Goal: Information Seeking & Learning: Learn about a topic

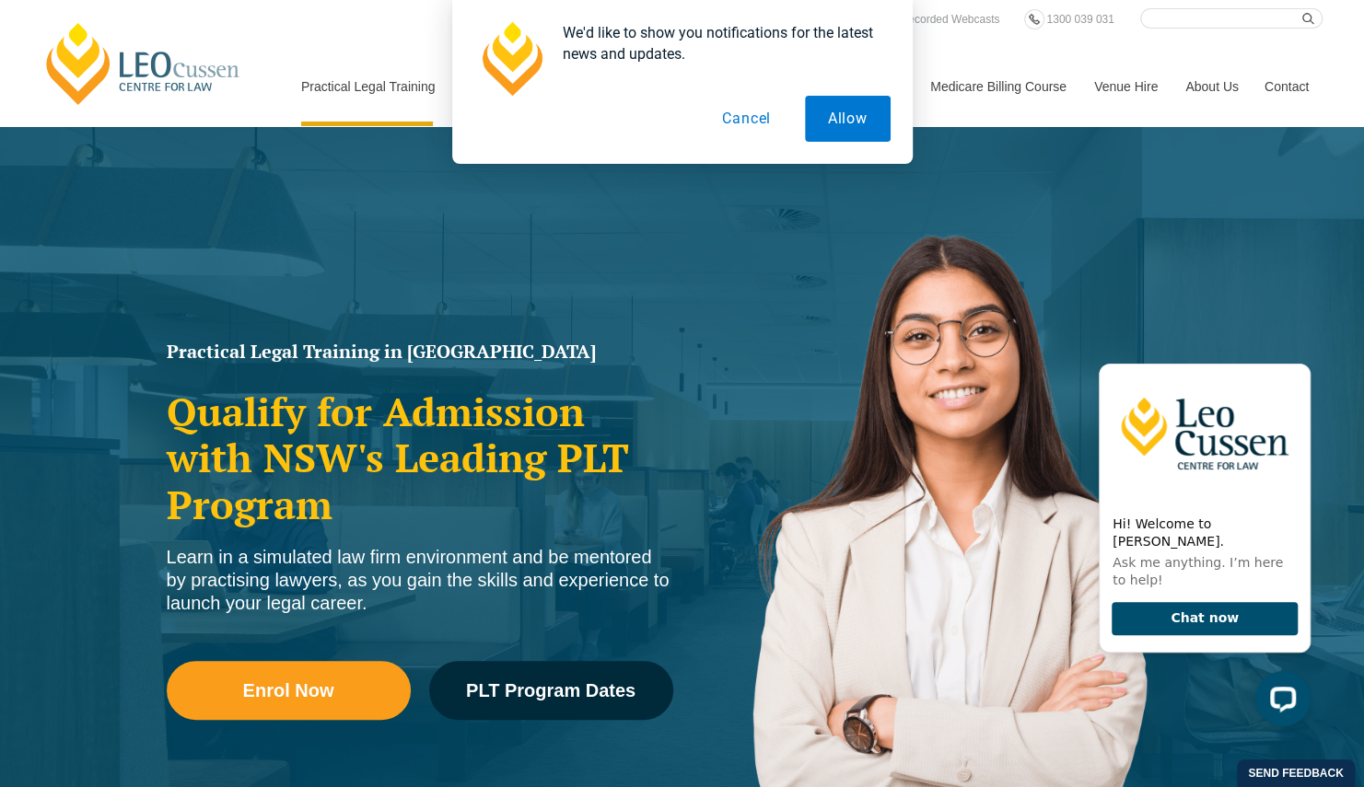
drag, startPoint x: 1370, startPoint y: 39, endPoint x: 1357, endPoint y: 107, distance: 69.3
click at [1357, 107] on div "We'd like to show you notifications for the latest news and updates. Allow Canc…" at bounding box center [682, 82] width 1364 height 164
click at [741, 118] on button "Cancel" at bounding box center [746, 119] width 95 height 46
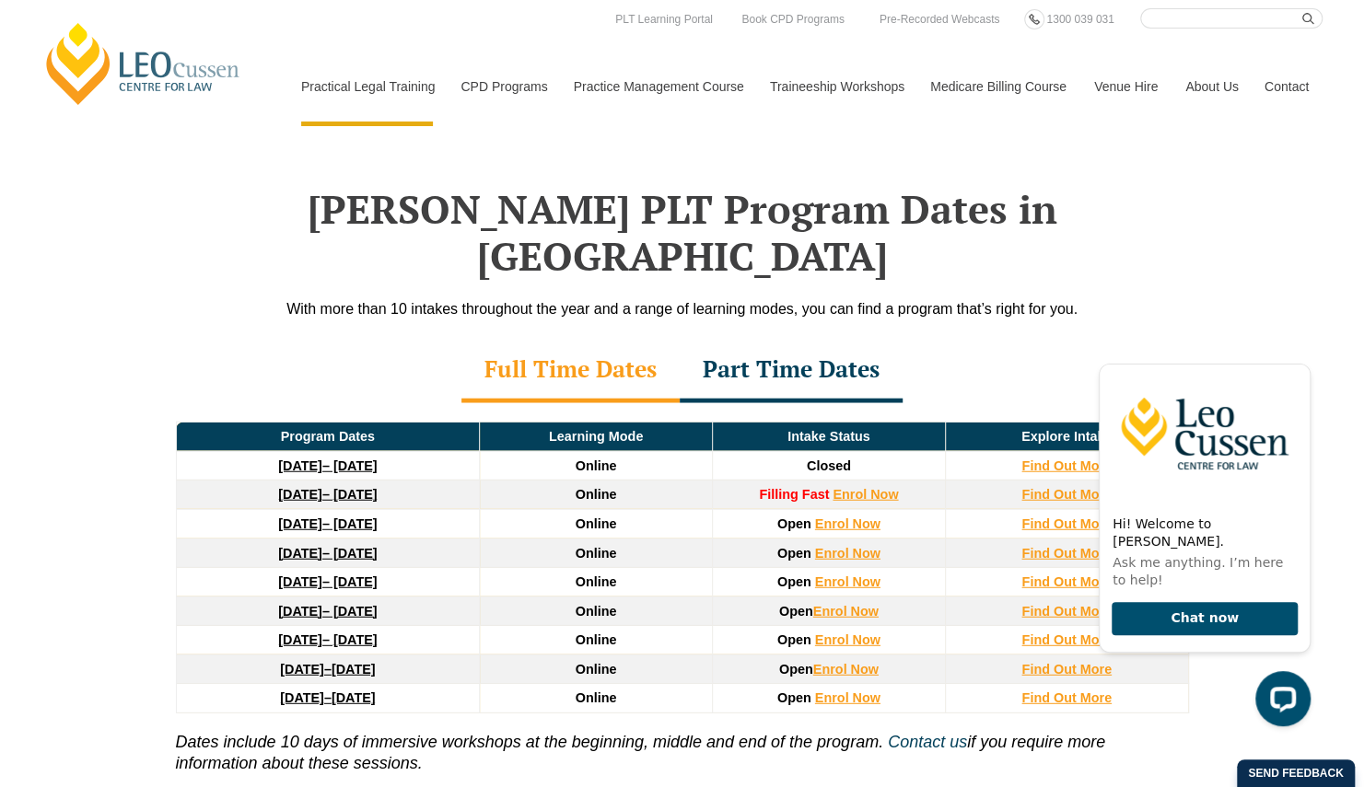
scroll to position [2529, 0]
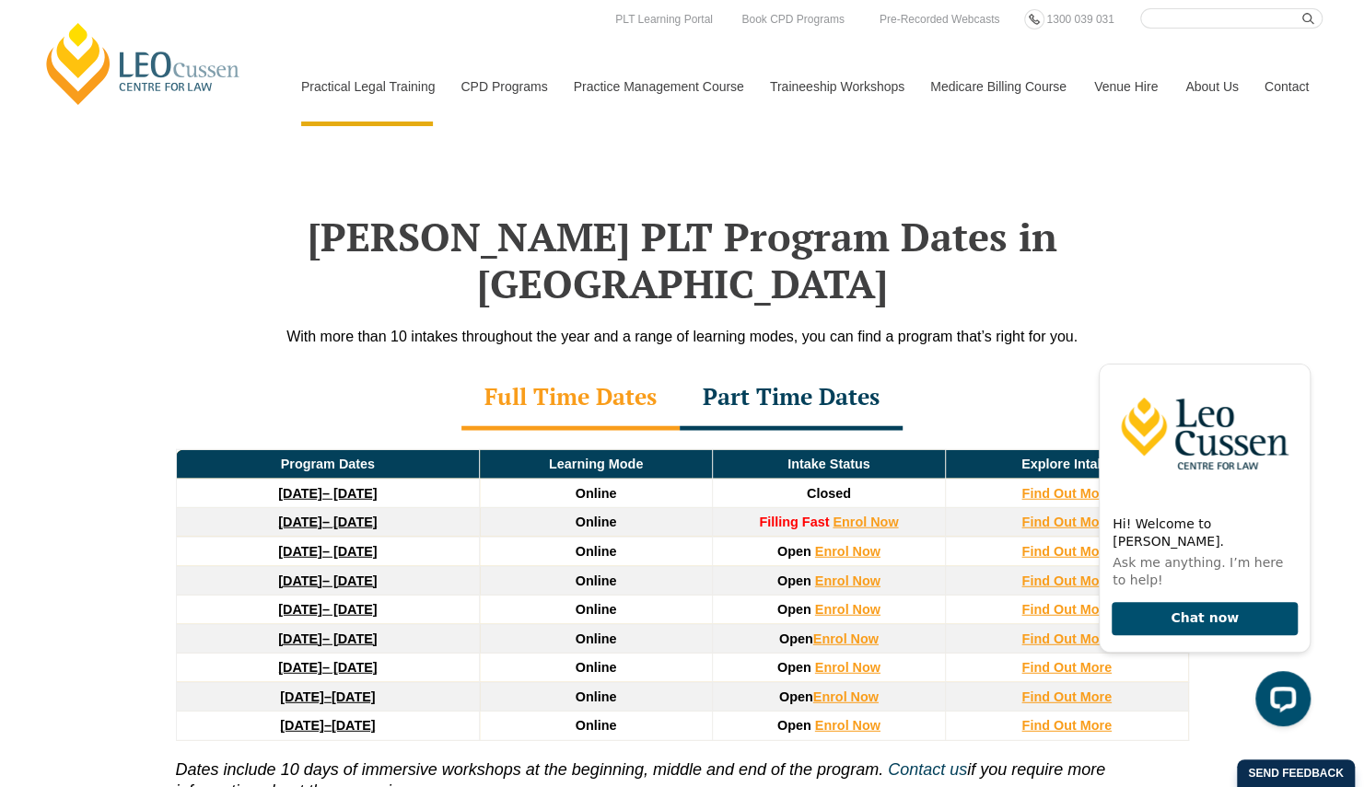
click at [634, 366] on div "Full Time Dates" at bounding box center [570, 398] width 218 height 64
click at [808, 366] on div "Part Time Dates" at bounding box center [791, 398] width 223 height 64
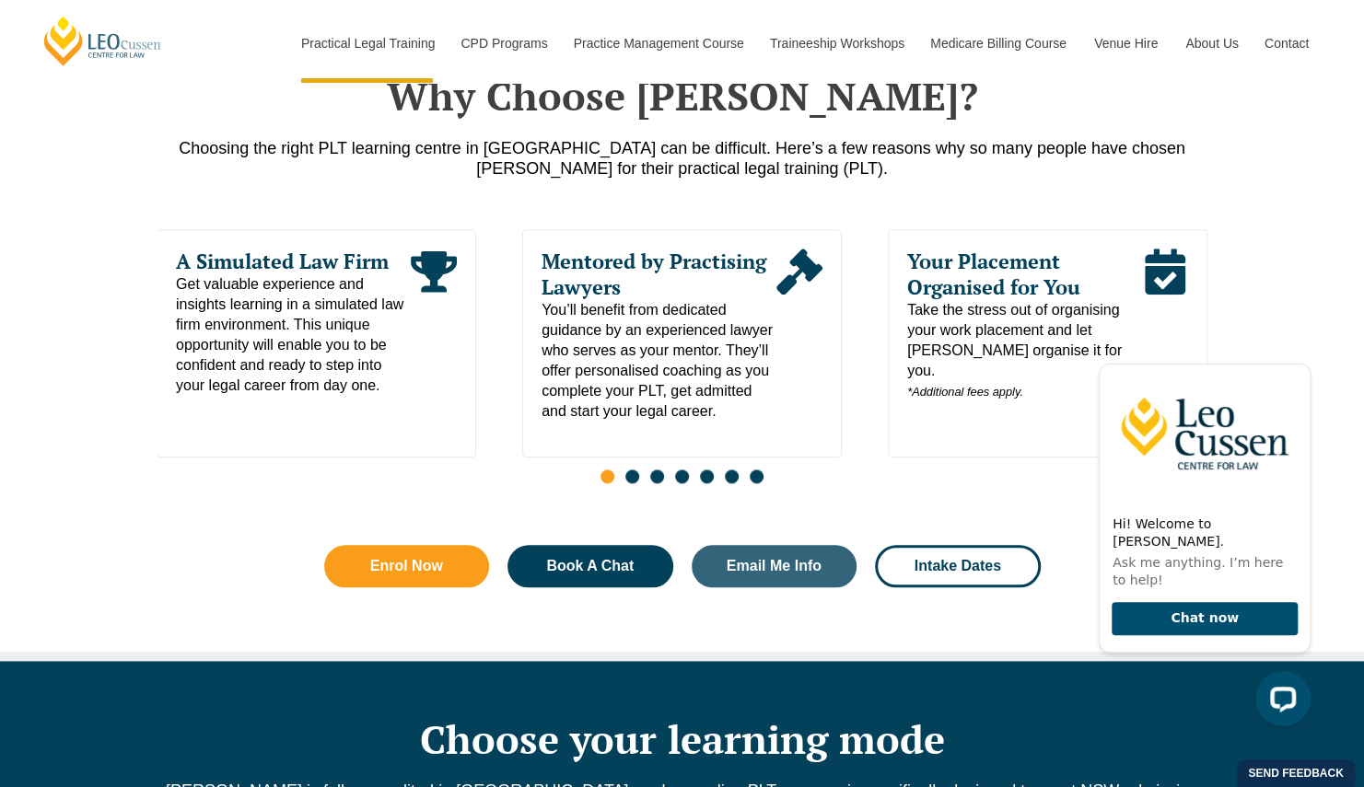
scroll to position [910, 0]
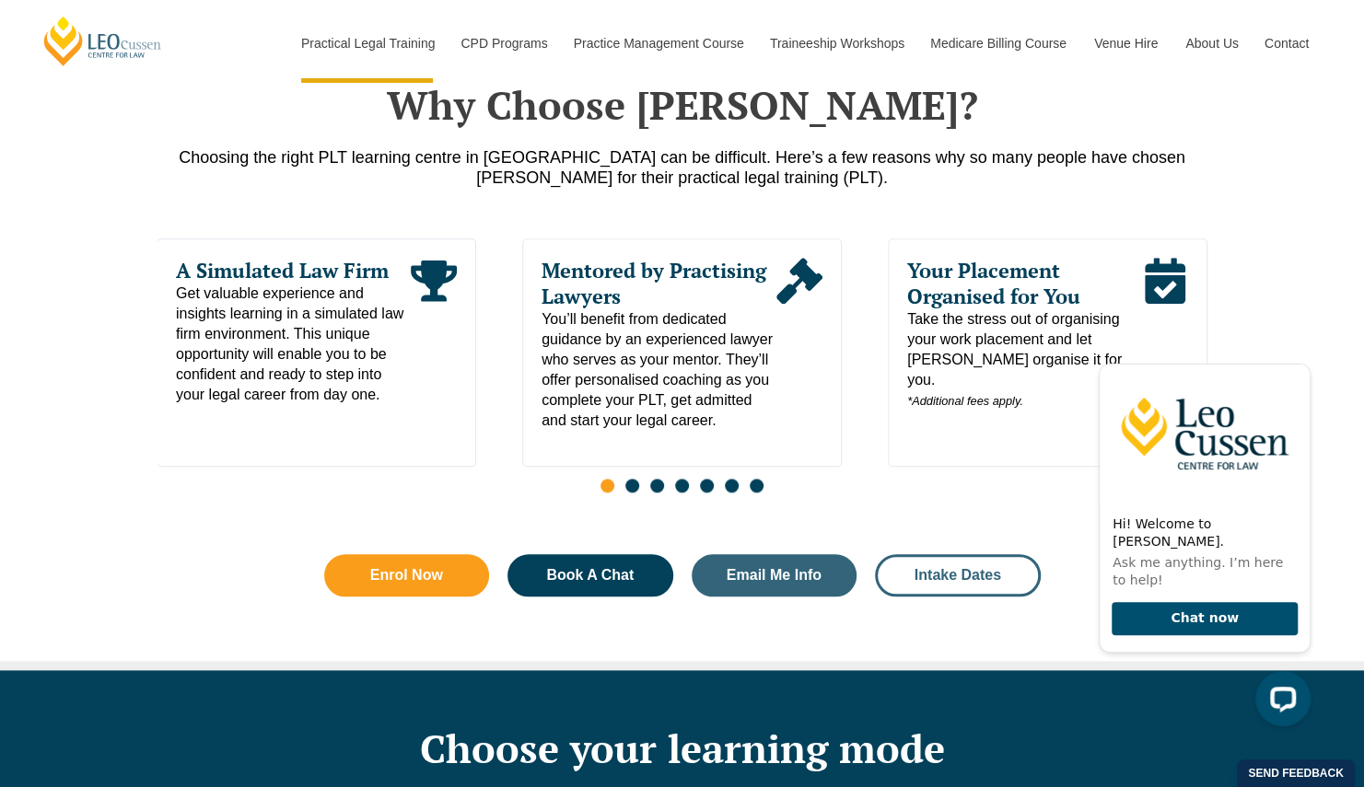
click at [951, 568] on span "Intake Dates" at bounding box center [957, 575] width 87 height 15
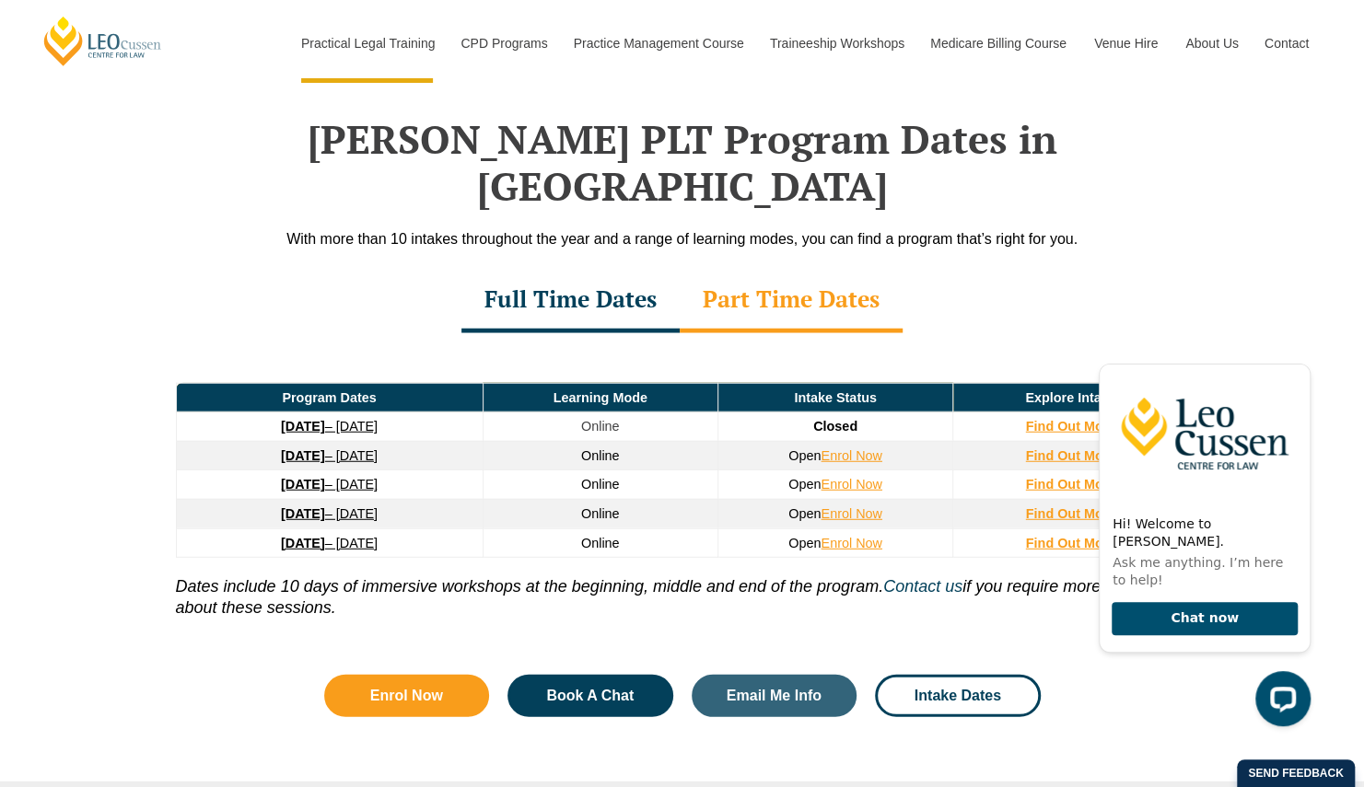
scroll to position [2628, 0]
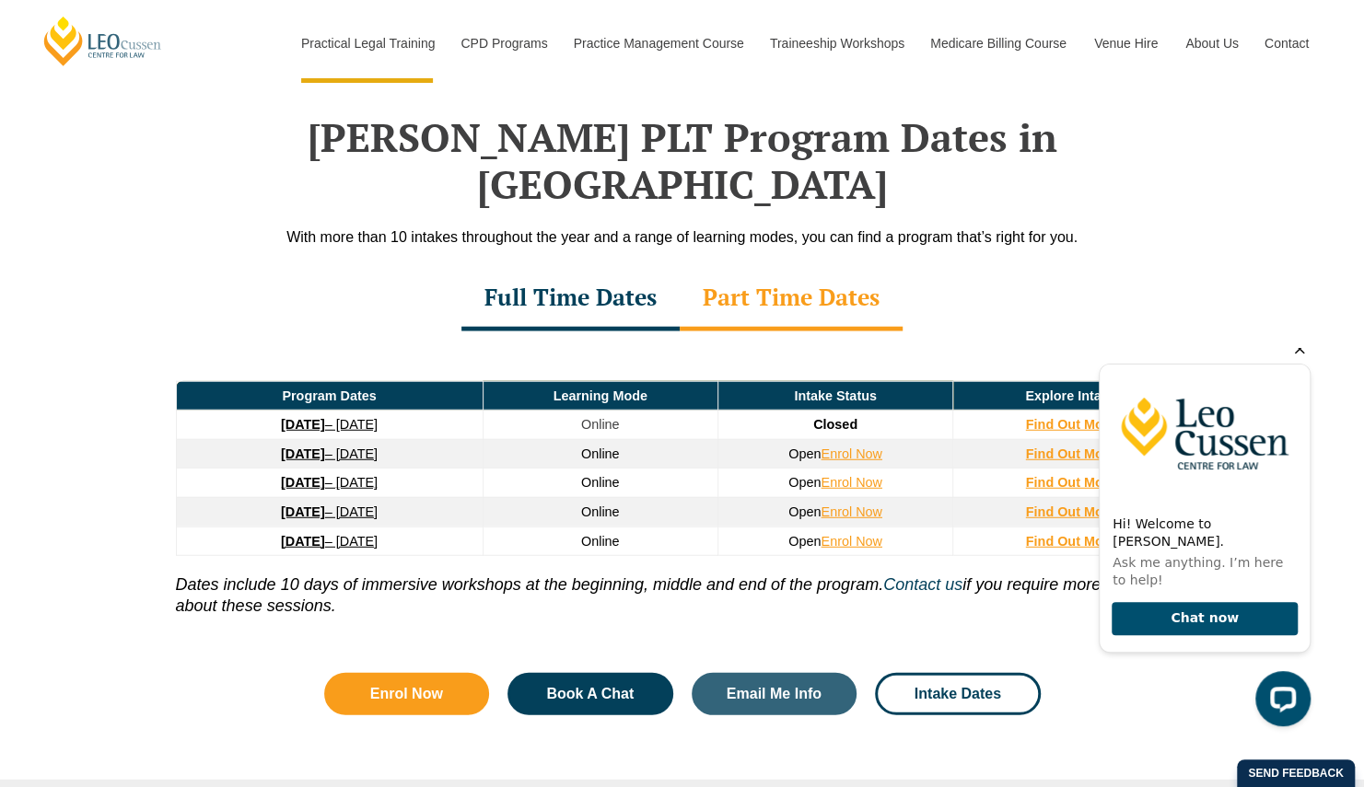
click at [1298, 360] on icon "Hide greeting" at bounding box center [1299, 349] width 22 height 22
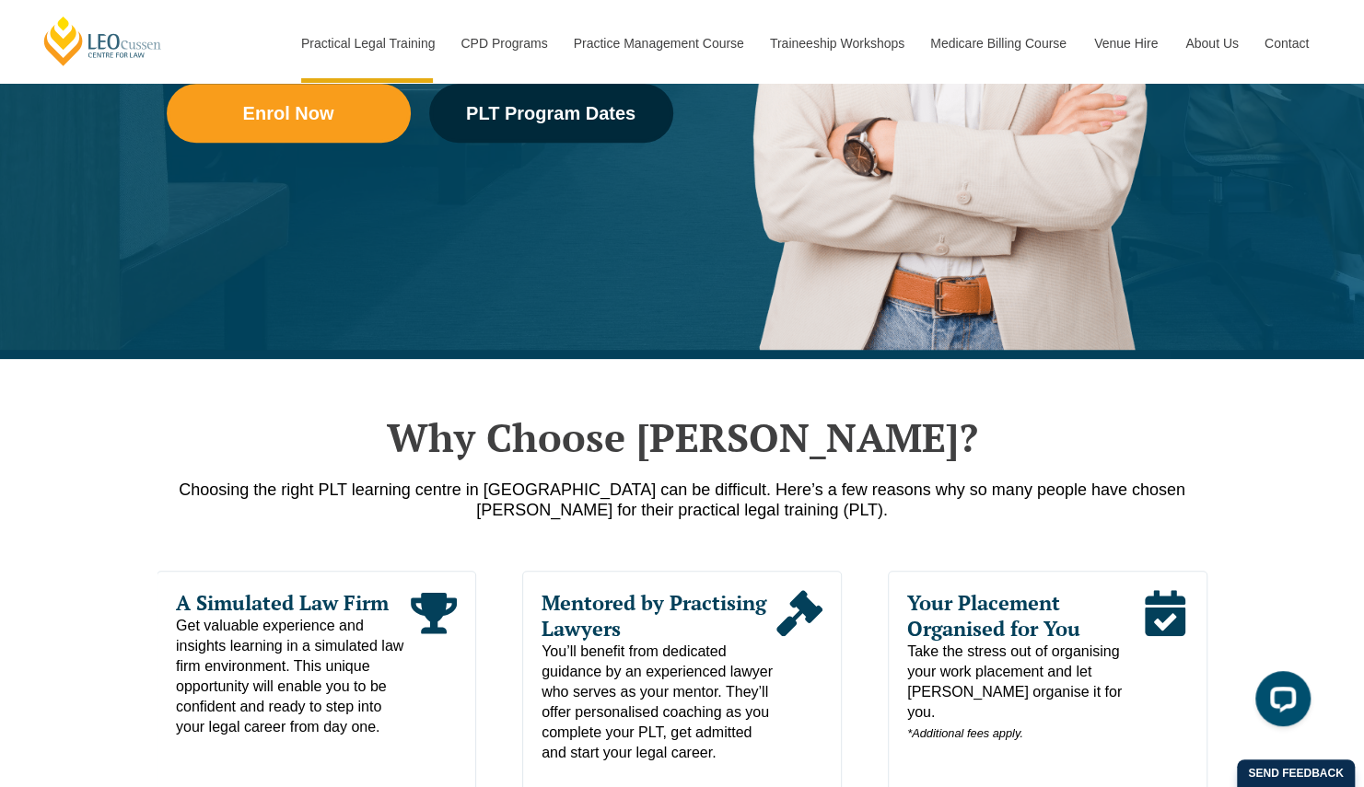
scroll to position [989, 0]
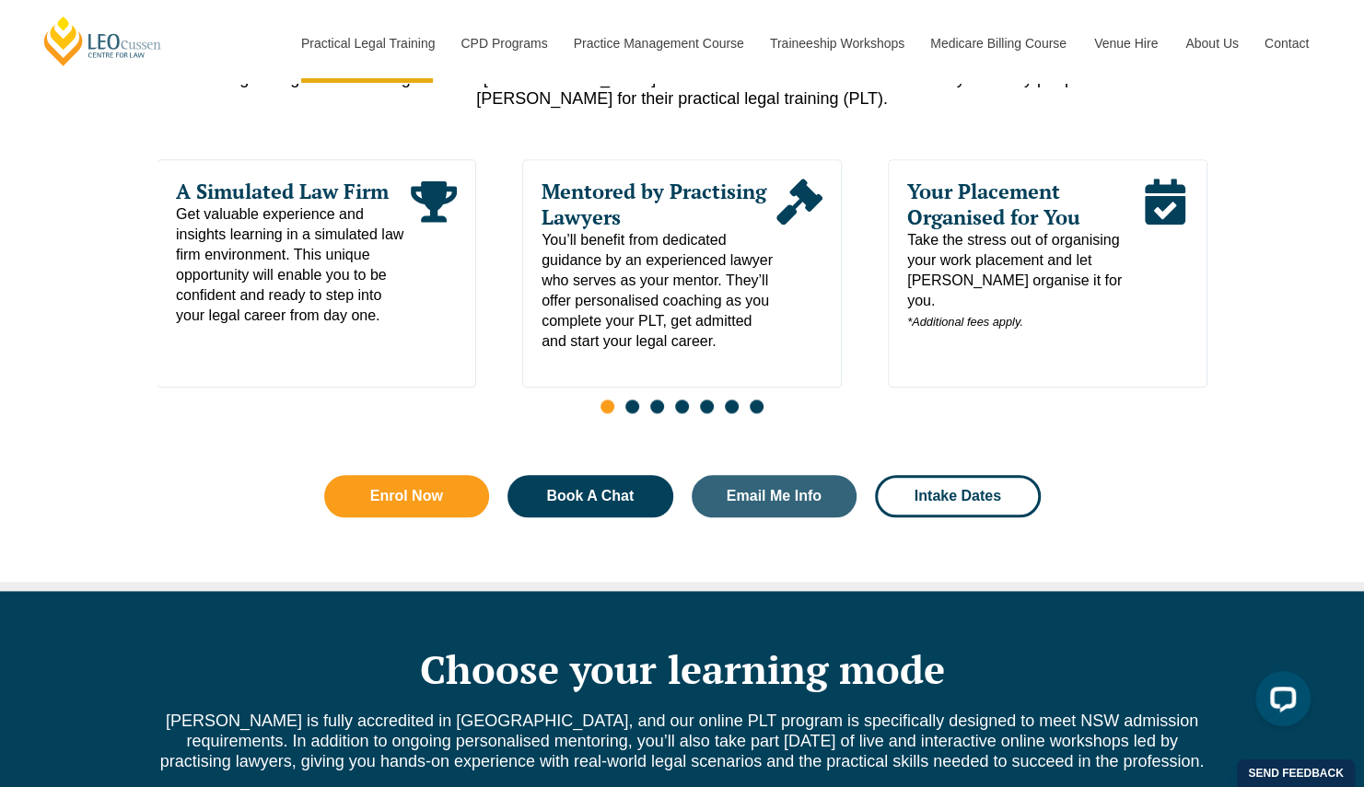
click at [634, 400] on span "Go to slide 2" at bounding box center [632, 407] width 14 height 14
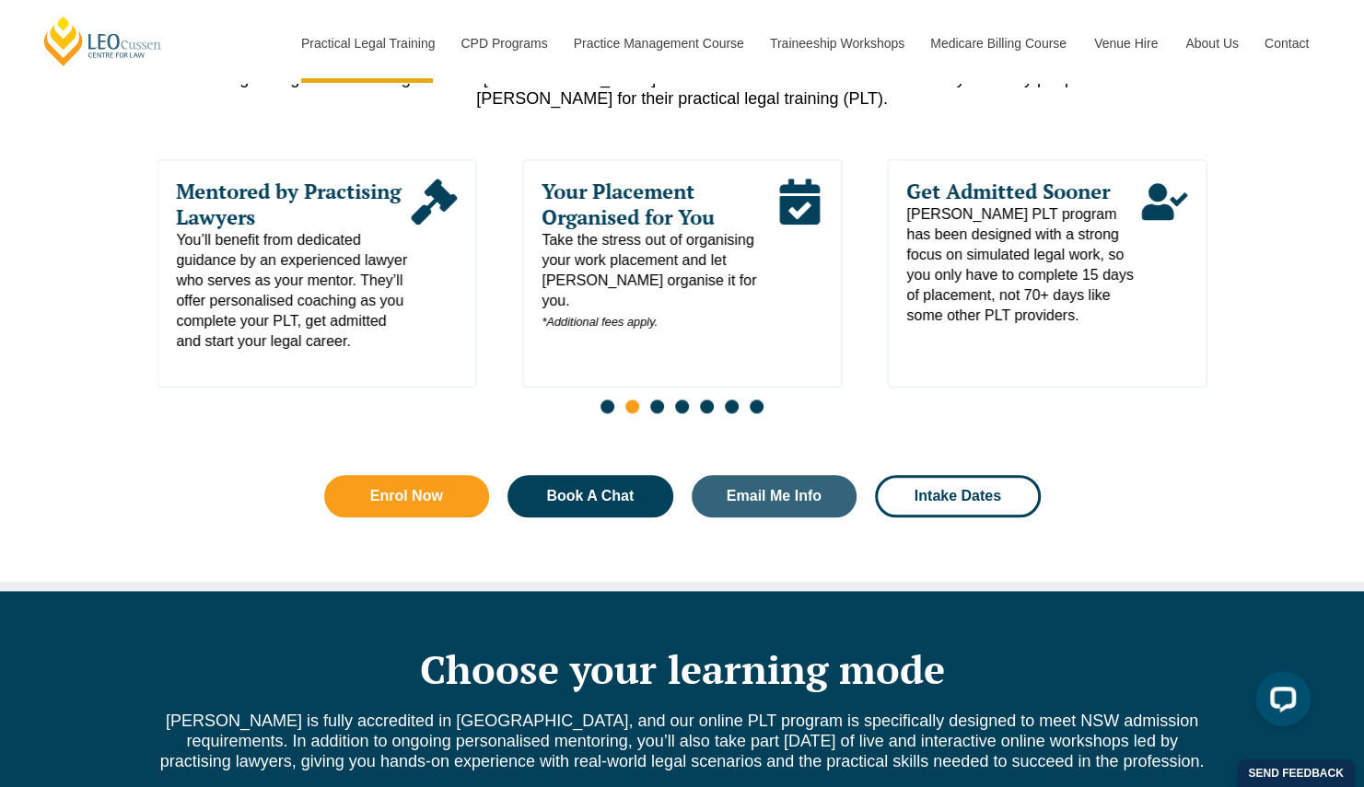
click at [659, 400] on span "Go to slide 3" at bounding box center [657, 407] width 14 height 14
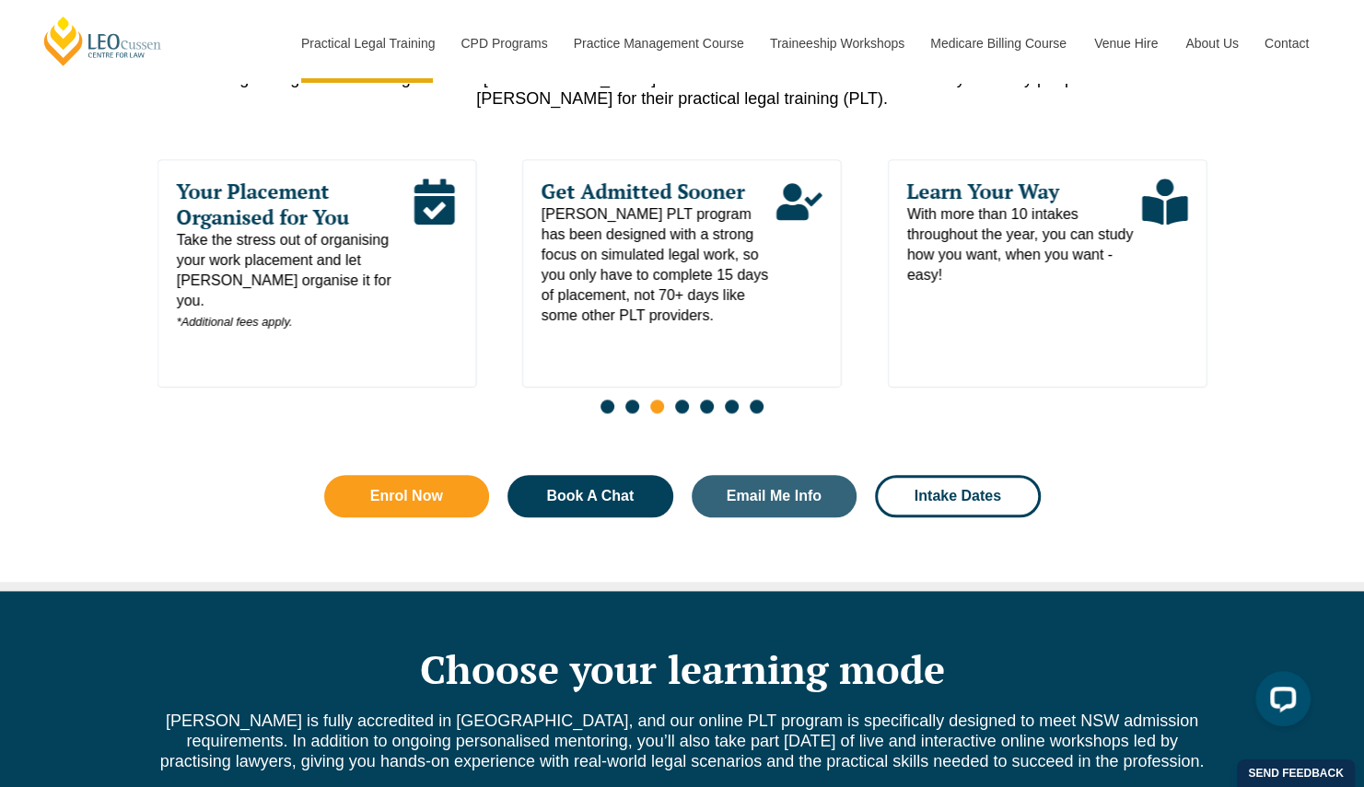
click at [687, 400] on span "Go to slide 4" at bounding box center [682, 407] width 14 height 14
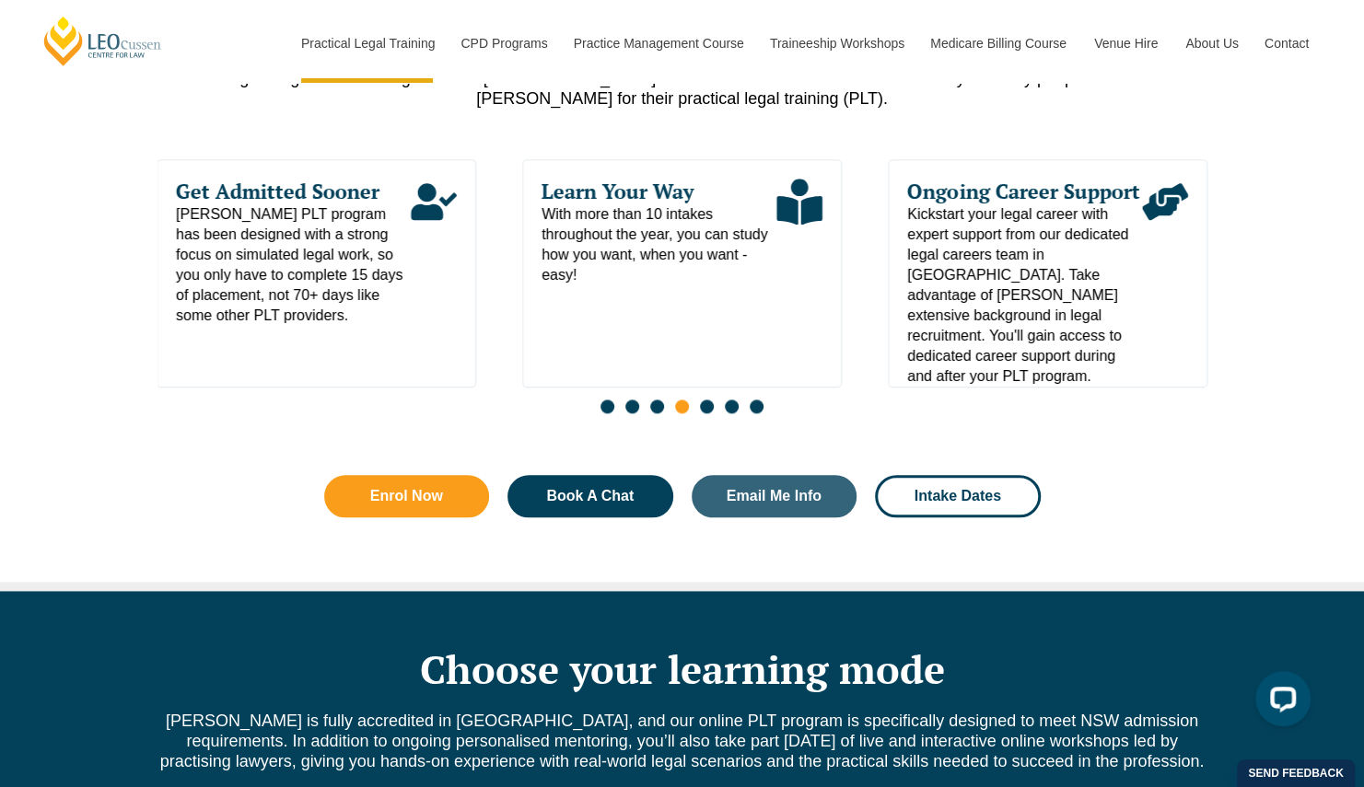
click at [709, 400] on span "Go to slide 5" at bounding box center [707, 407] width 14 height 14
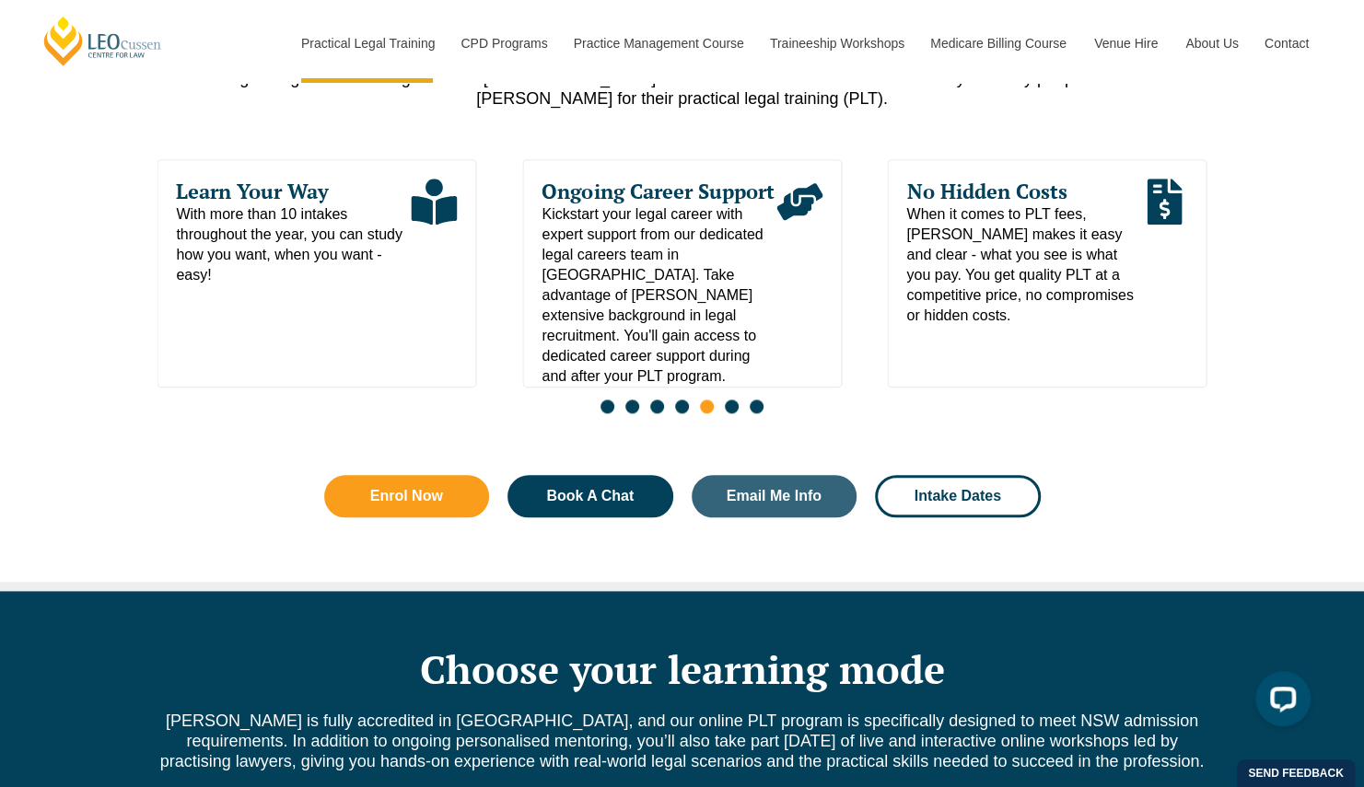
click at [732, 400] on span "Go to slide 6" at bounding box center [732, 407] width 14 height 14
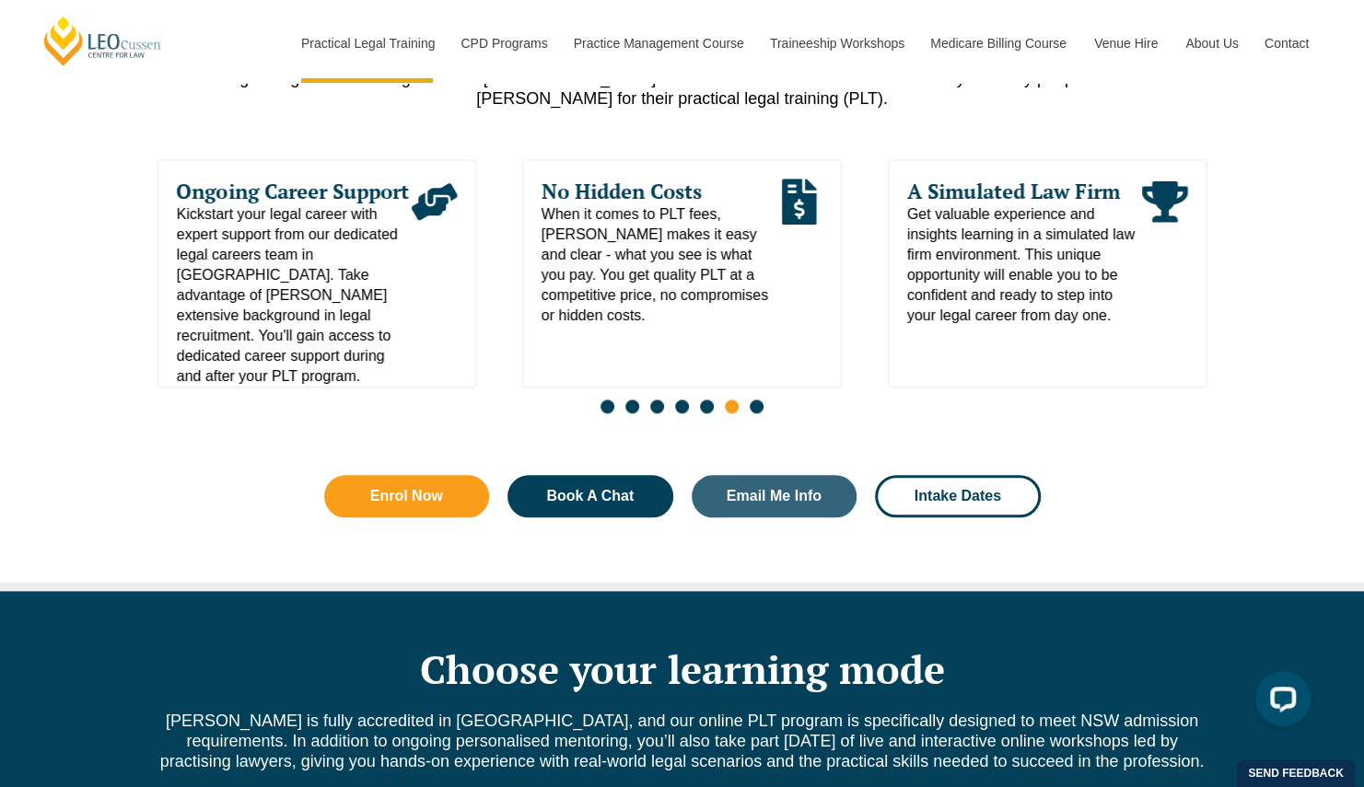
click at [757, 400] on span "Go to slide 7" at bounding box center [757, 407] width 14 height 14
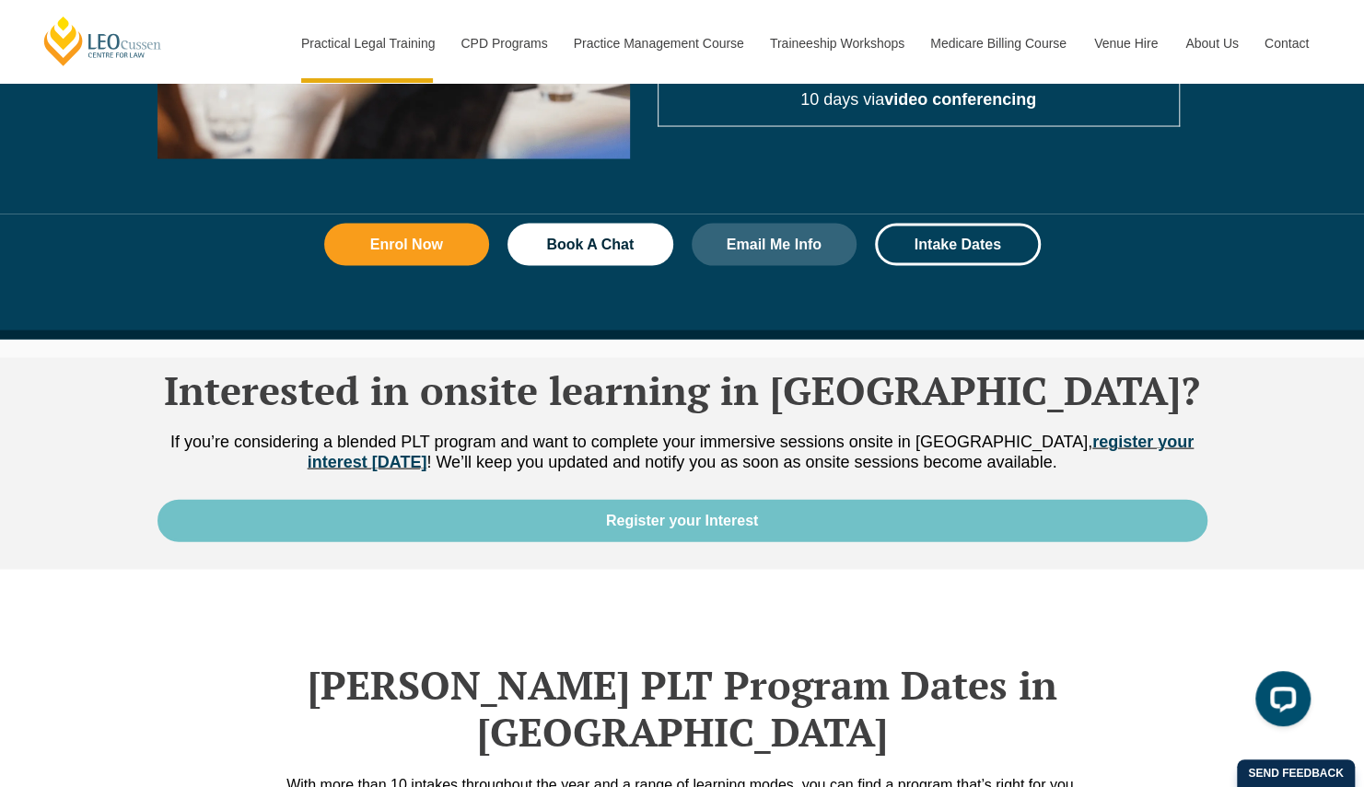
scroll to position [2089, 0]
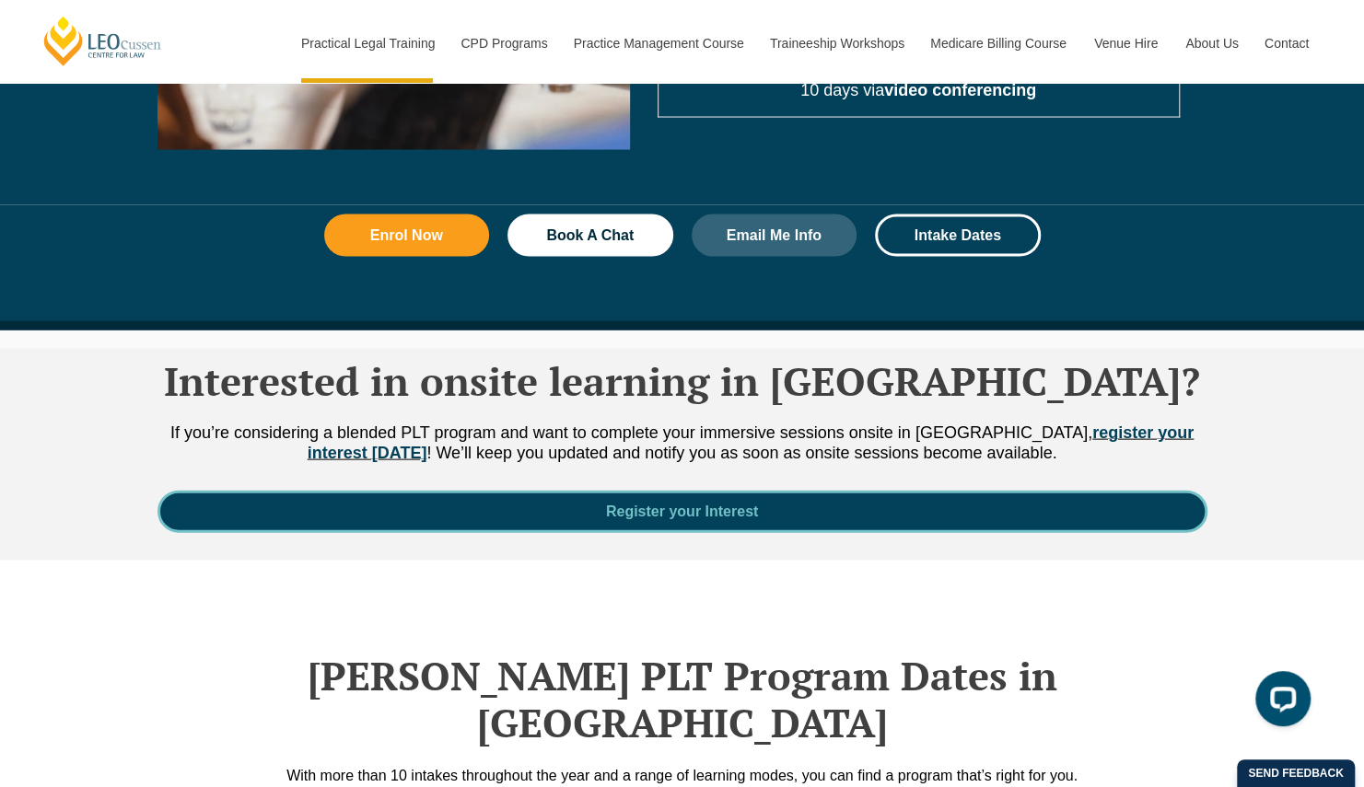
click at [633, 505] on span "Register your Interest" at bounding box center [682, 512] width 152 height 15
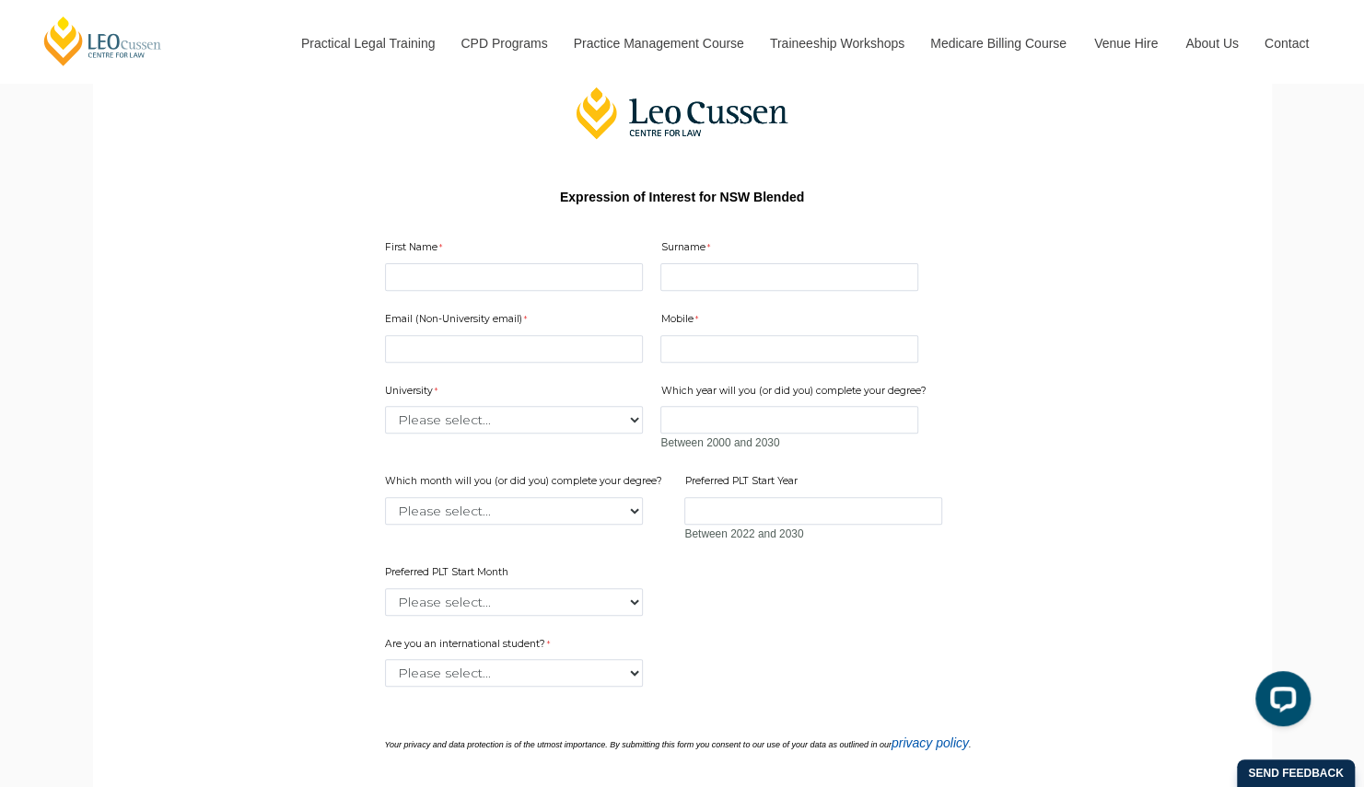
scroll to position [212, 0]
